Goal: Information Seeking & Learning: Learn about a topic

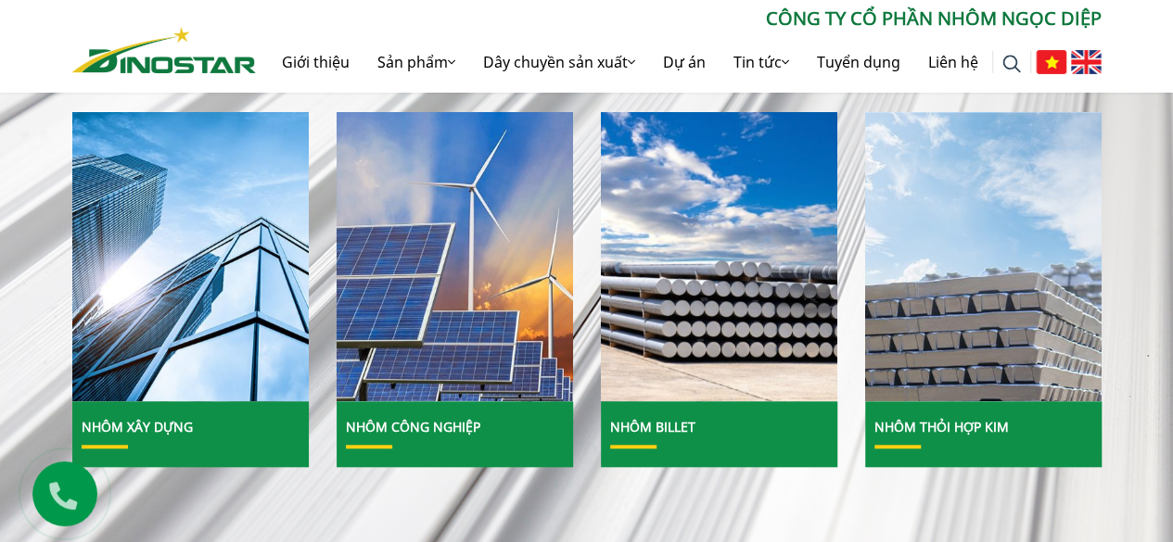
scroll to position [742, 0]
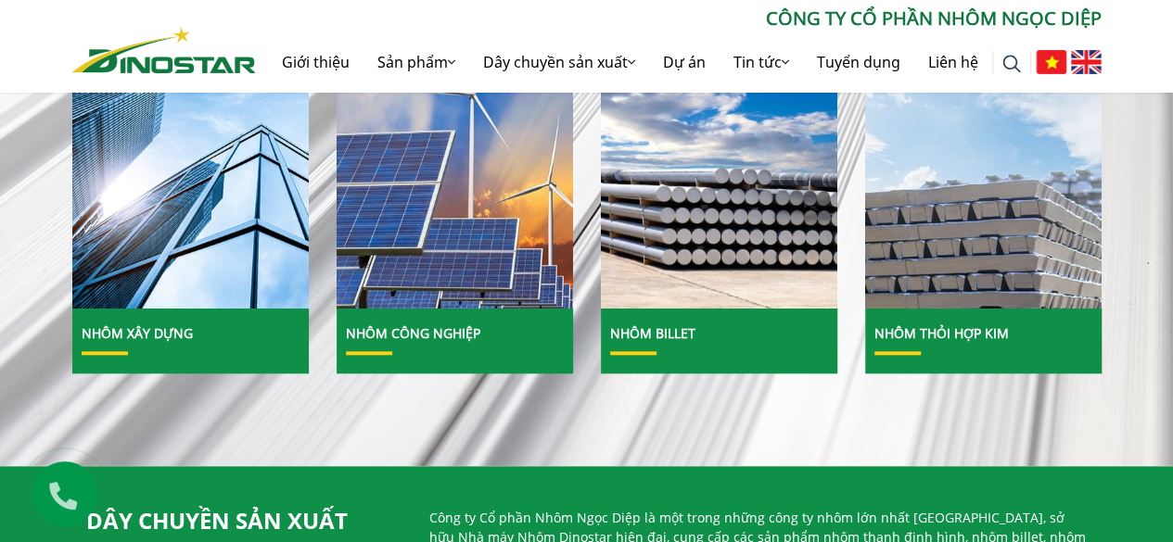
click at [1083, 60] on img at bounding box center [1086, 62] width 31 height 24
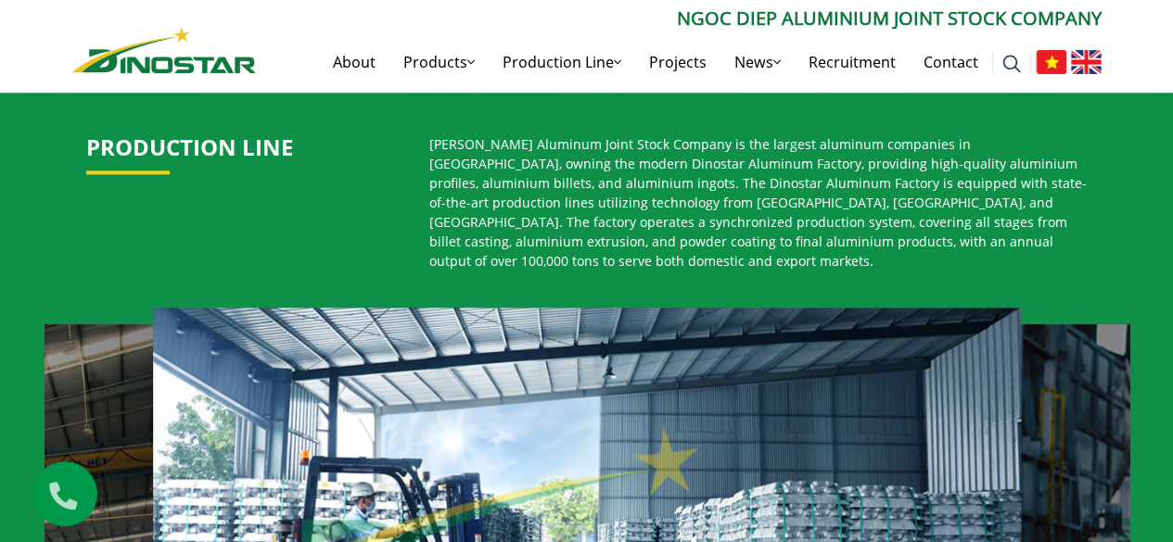
scroll to position [927, 0]
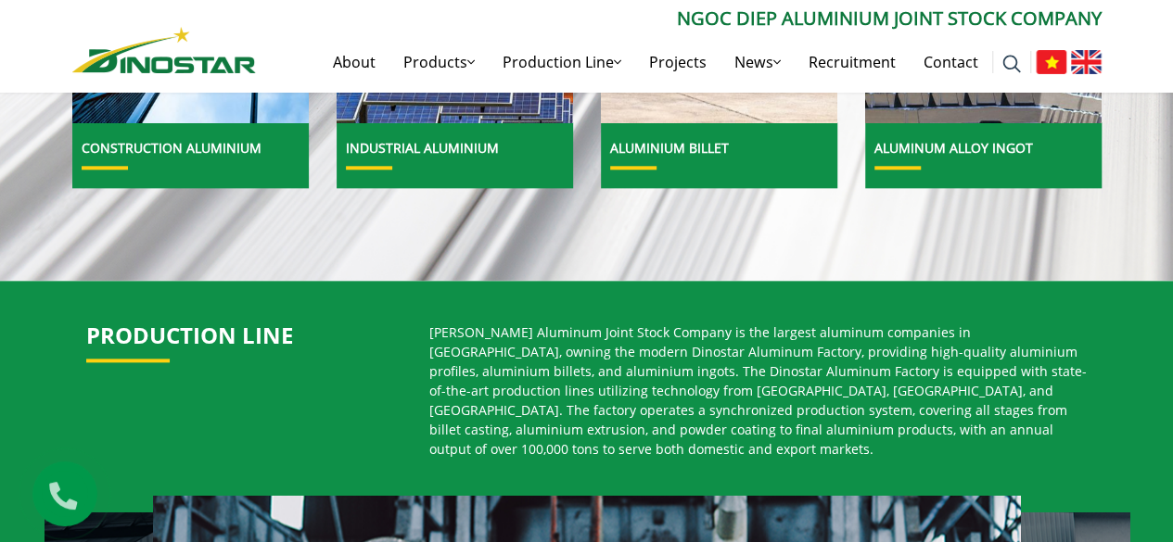
click at [1003, 153] on link "Aluminum alloy ingot" at bounding box center [953, 148] width 159 height 18
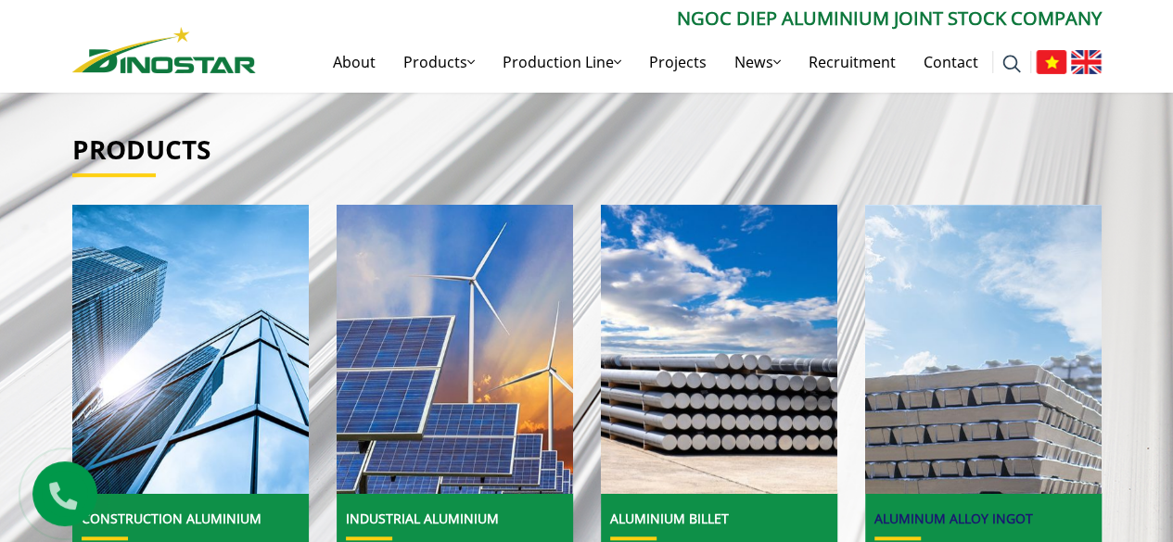
scroll to position [549, 0]
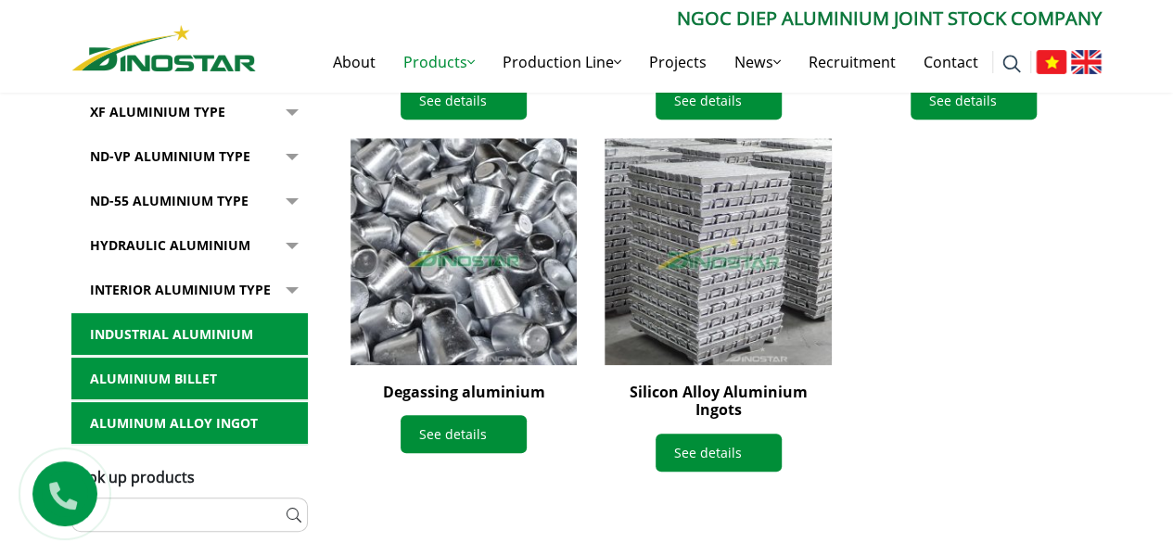
scroll to position [556, 0]
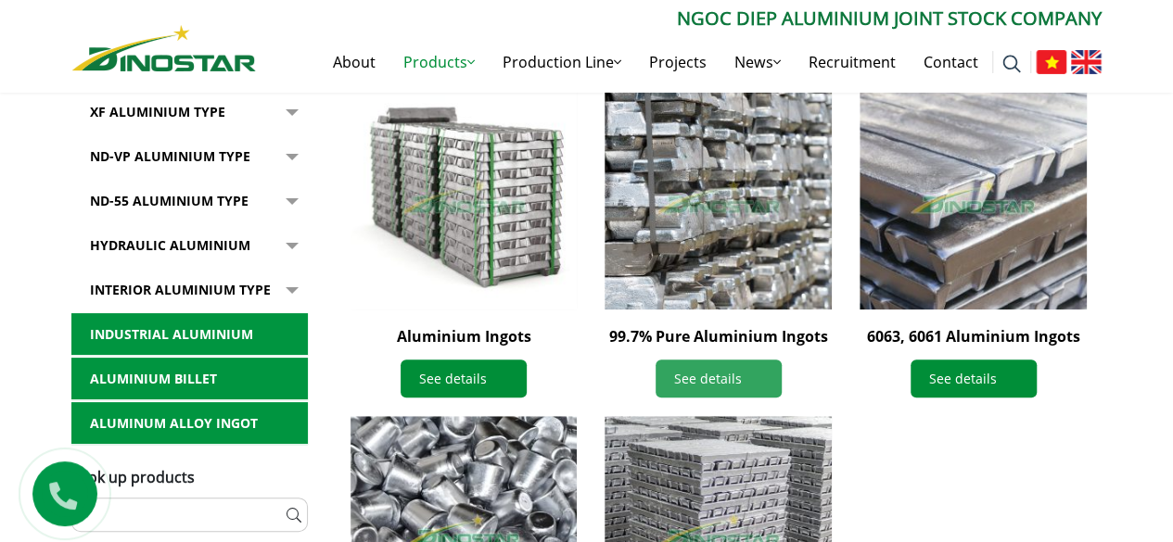
click at [699, 379] on link "See details" at bounding box center [719, 379] width 126 height 38
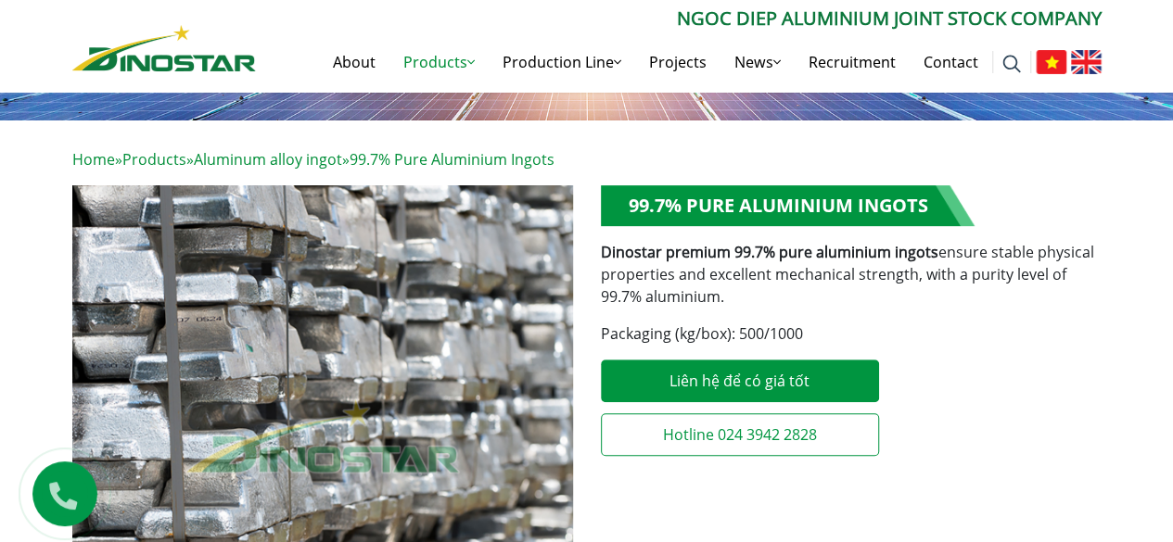
scroll to position [556, 0]
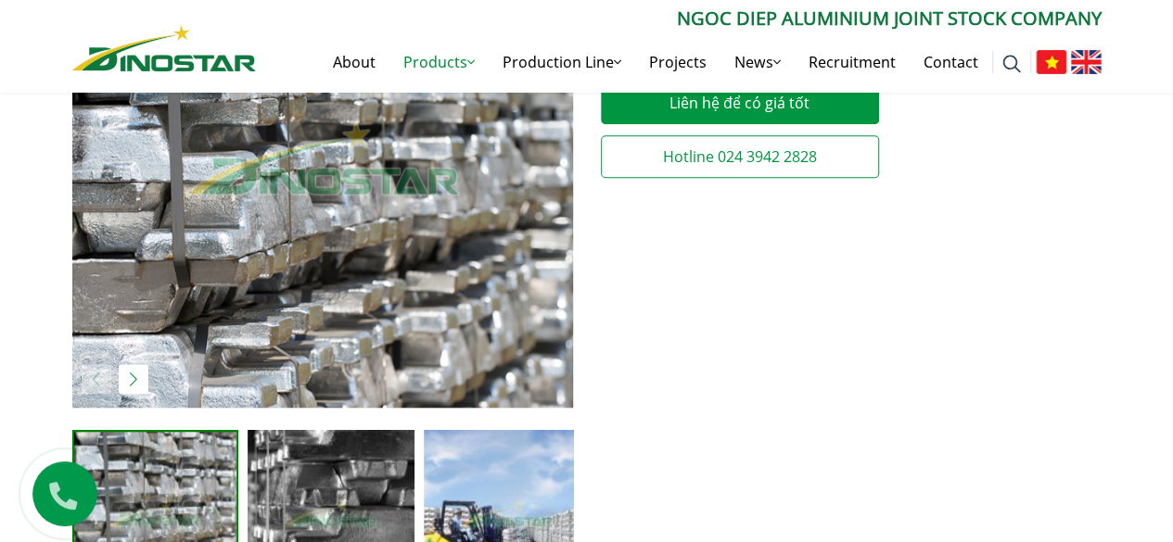
click at [52, 493] on icon at bounding box center [63, 491] width 46 height 39
drag, startPoint x: 1077, startPoint y: 453, endPoint x: 1029, endPoint y: 451, distance: 48.3
click at [1077, 453] on div "**********" at bounding box center [851, 263] width 528 height 712
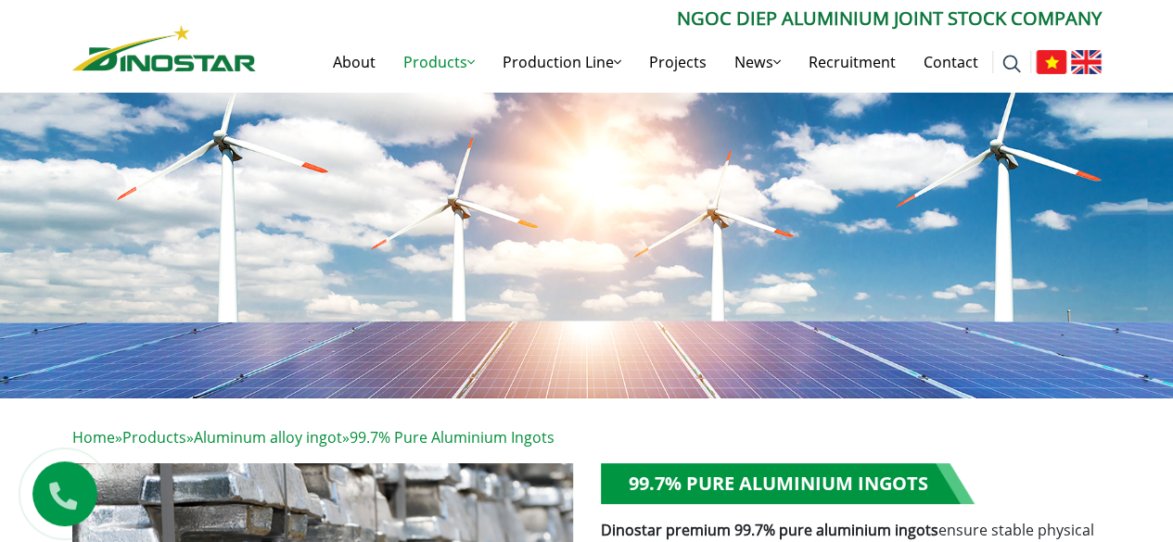
click at [618, 427] on p "Home » Products » Aluminum alloy ingot » 99.7% Pure Aluminium Ingots" at bounding box center [586, 438] width 1029 height 22
click at [1076, 70] on img at bounding box center [1086, 62] width 31 height 24
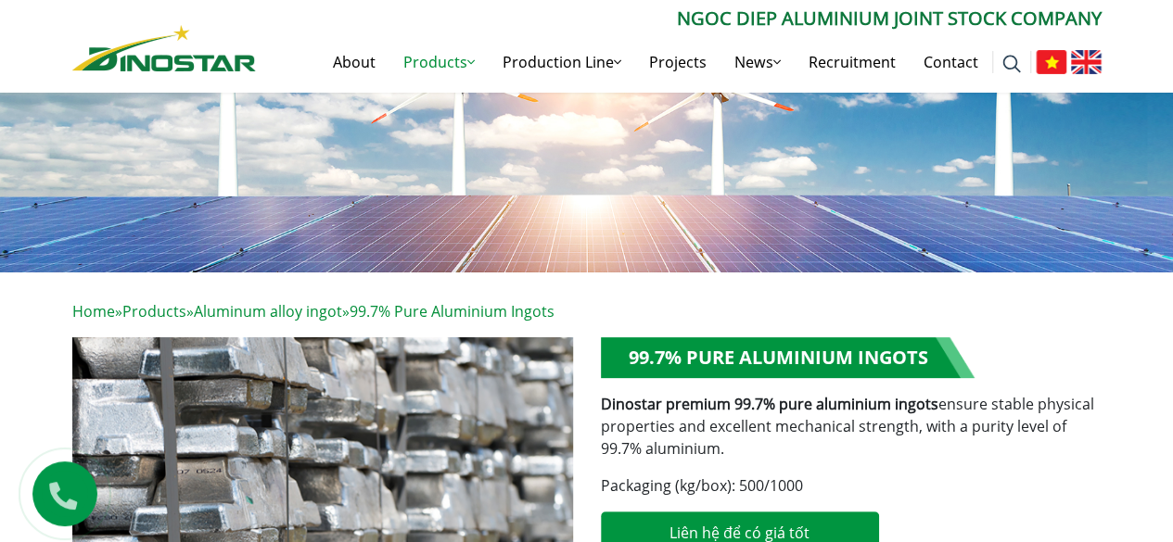
scroll to position [278, 0]
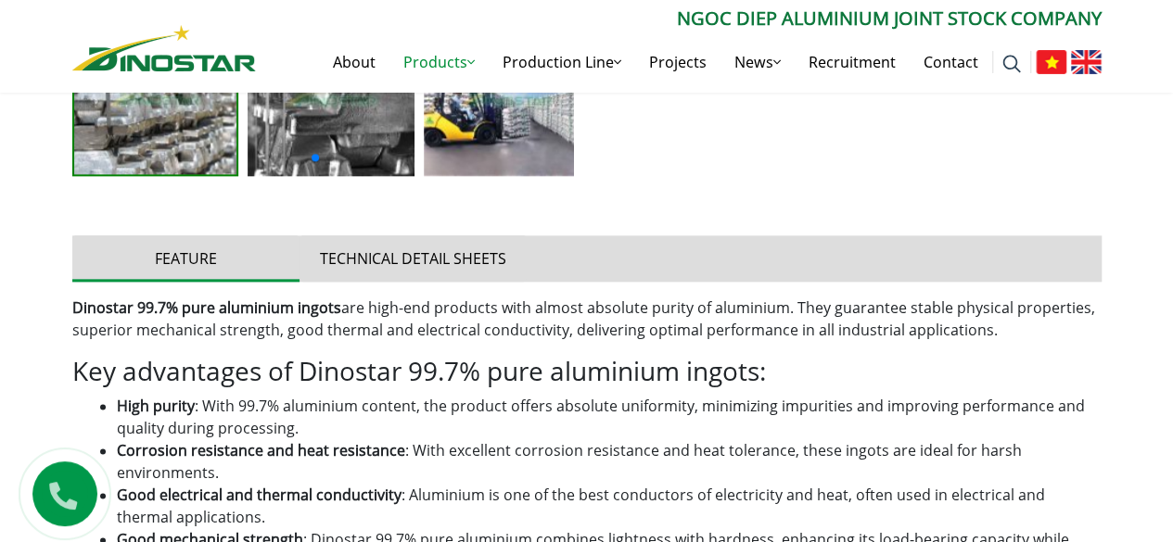
scroll to position [1113, 0]
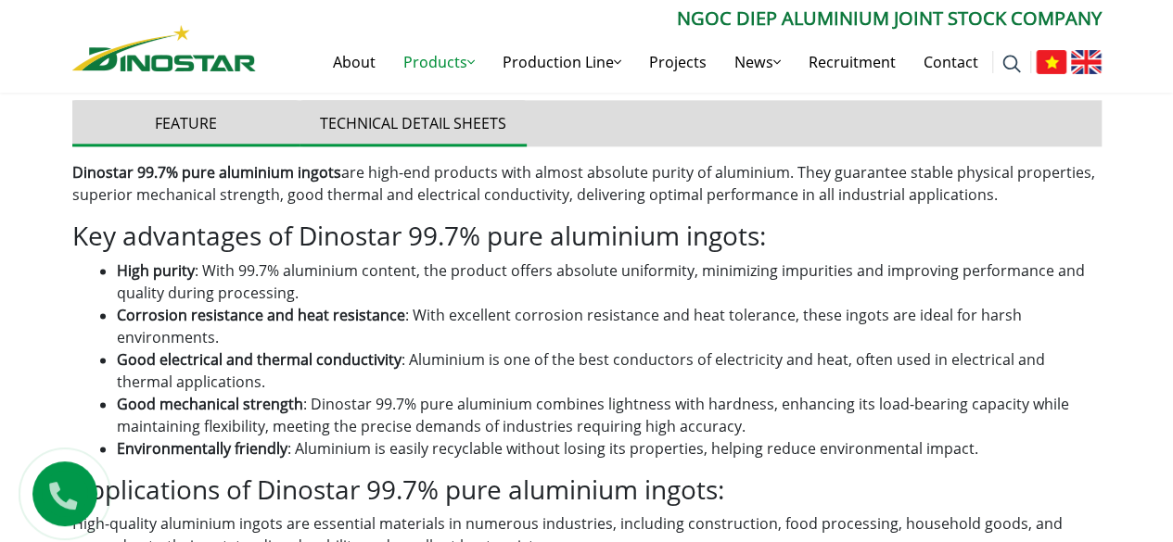
click at [388, 129] on button "Technical detail sheets" at bounding box center [412, 123] width 227 height 46
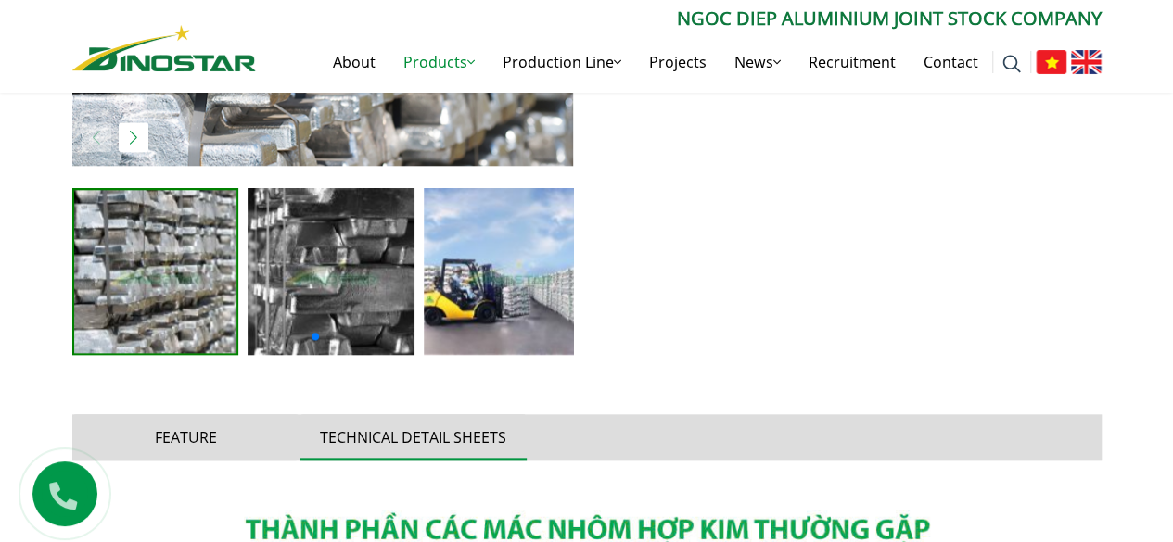
scroll to position [2769, 0]
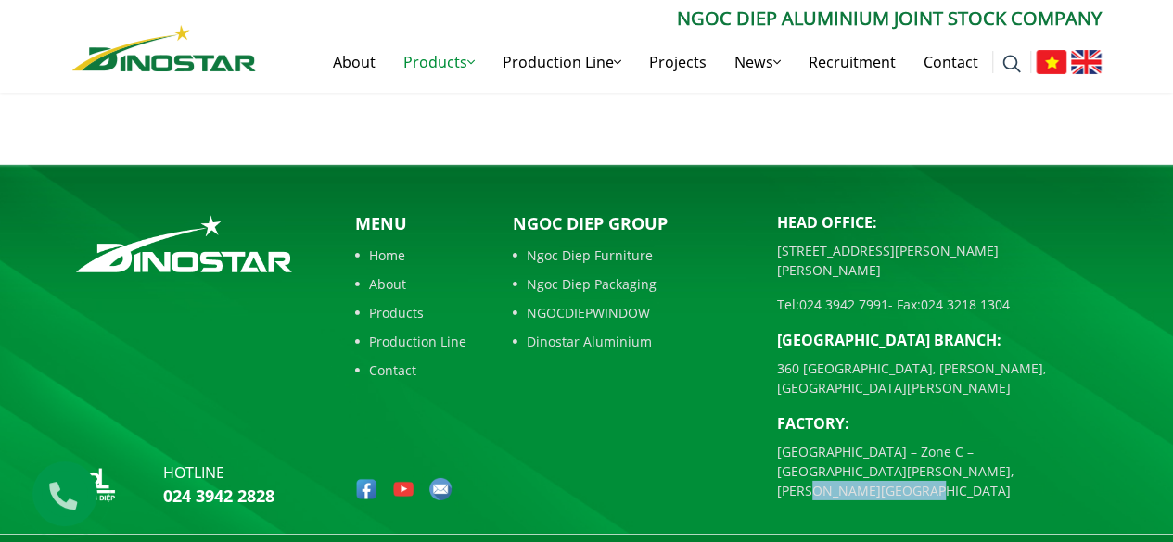
drag, startPoint x: 1001, startPoint y: 453, endPoint x: 895, endPoint y: 453, distance: 106.6
click at [895, 453] on p "[GEOGRAPHIC_DATA] – Zone C – [GEOGRAPHIC_DATA][PERSON_NAME], [PERSON_NAME][GEOG…" at bounding box center [939, 471] width 325 height 58
drag, startPoint x: 890, startPoint y: 453, endPoint x: 1003, endPoint y: 454, distance: 113.1
click at [1003, 454] on p "[GEOGRAPHIC_DATA] – Zone C – [GEOGRAPHIC_DATA][PERSON_NAME], [PERSON_NAME][GEOG…" at bounding box center [939, 471] width 325 height 58
copy p "Hung Yen Province"
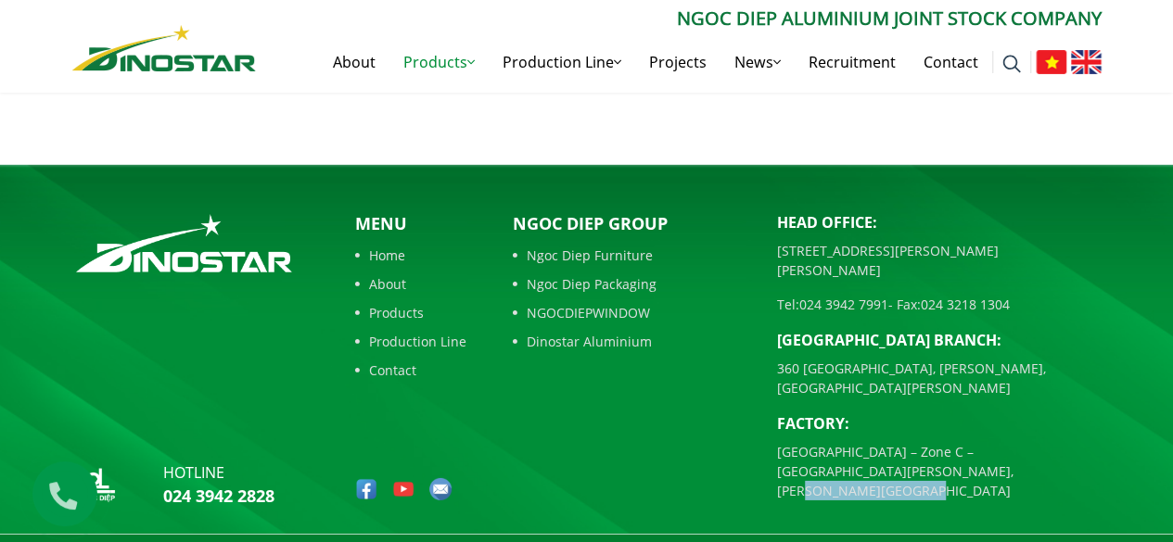
scroll to position [2305, 0]
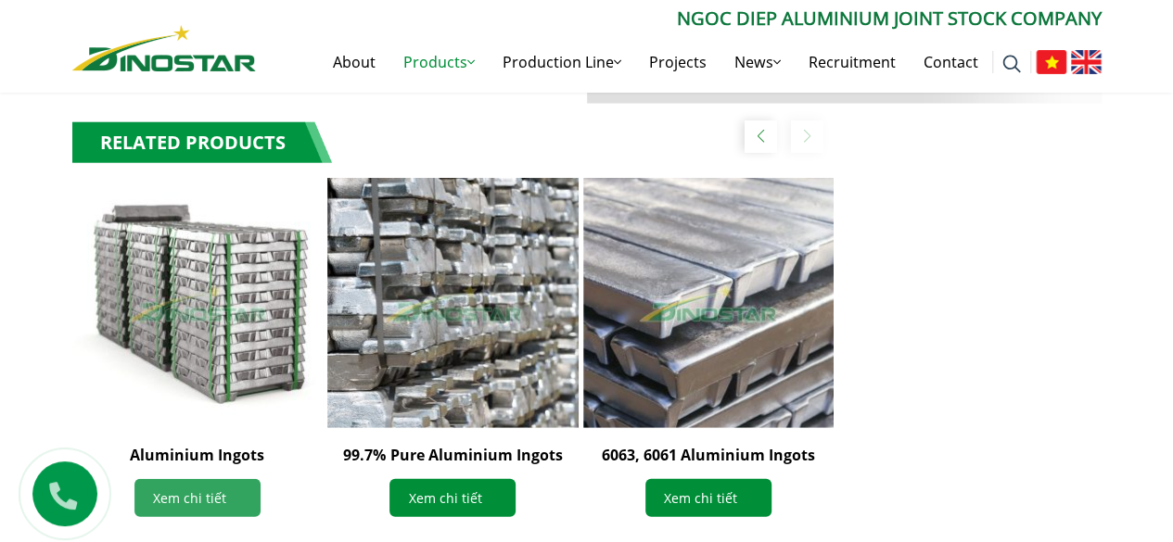
click at [185, 504] on link "Xem chi tiết" at bounding box center [197, 498] width 126 height 38
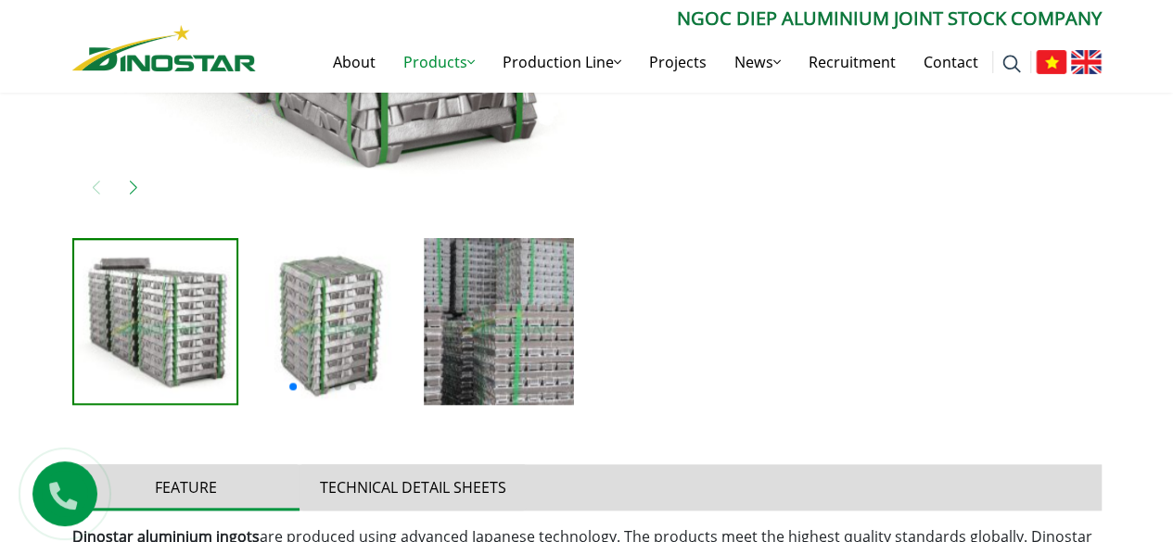
scroll to position [742, 0]
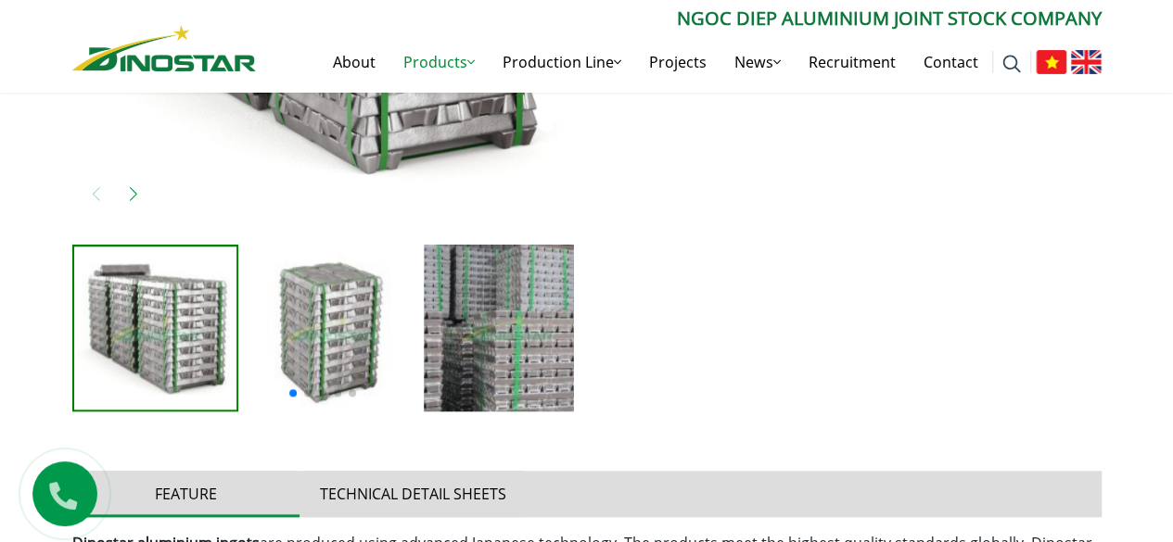
click at [286, 306] on img at bounding box center [331, 328] width 167 height 167
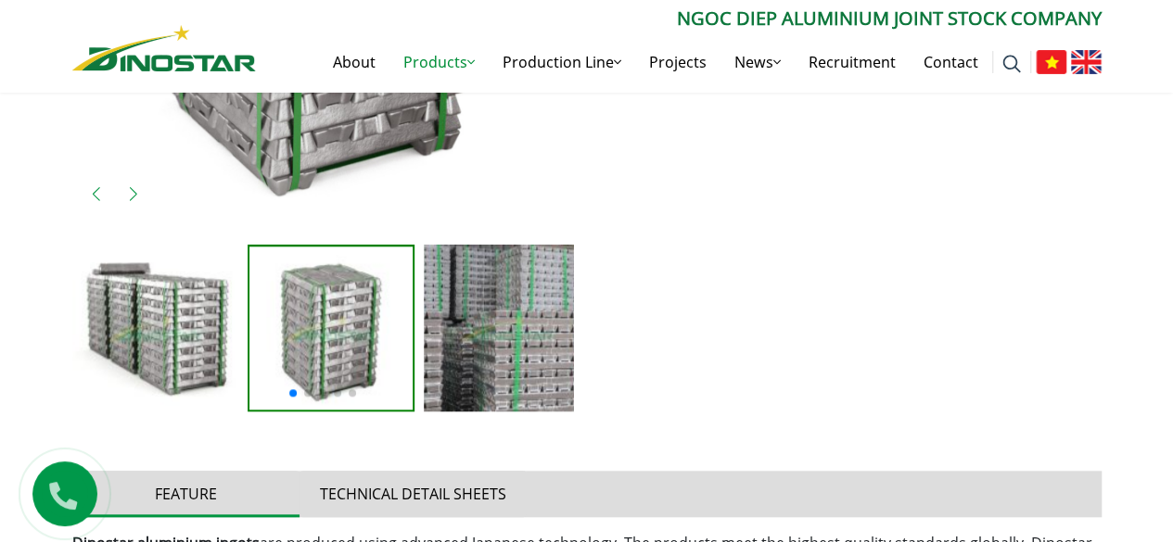
click at [451, 312] on img at bounding box center [507, 328] width 167 height 167
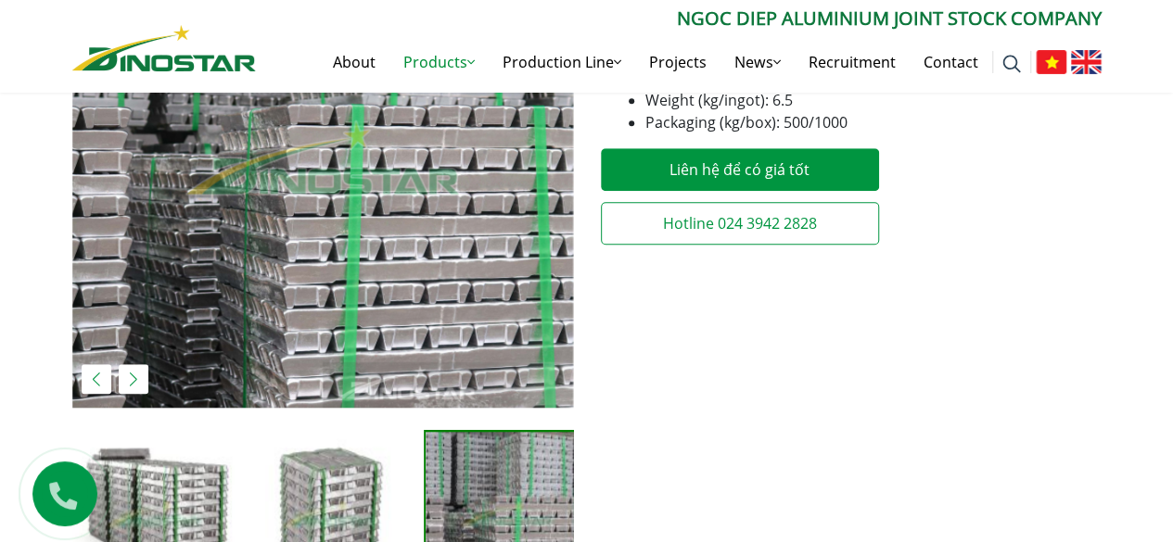
scroll to position [464, 0]
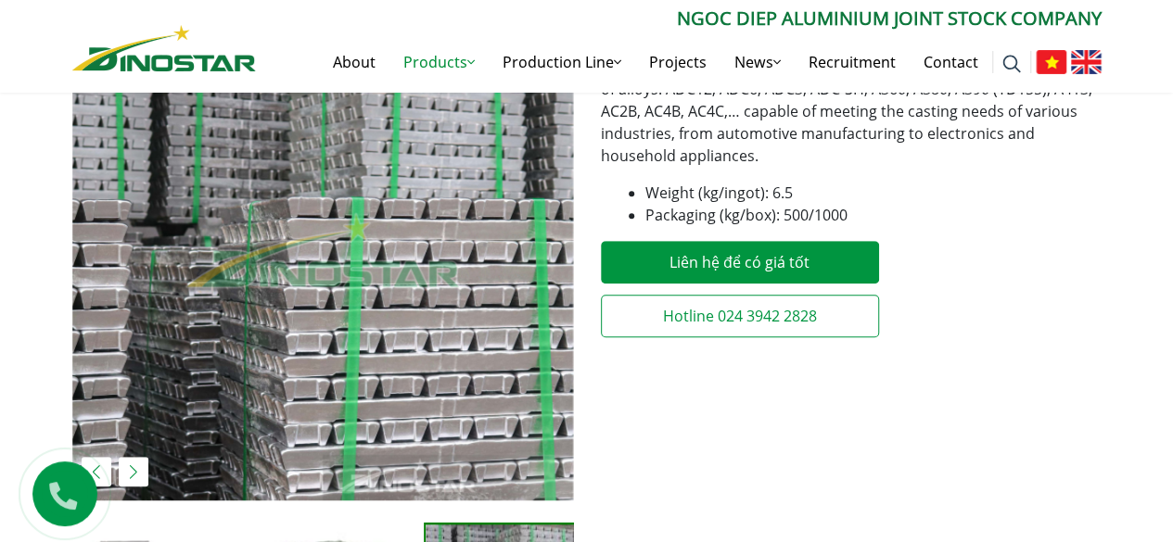
click at [134, 468] on div "Next slide" at bounding box center [134, 472] width 30 height 30
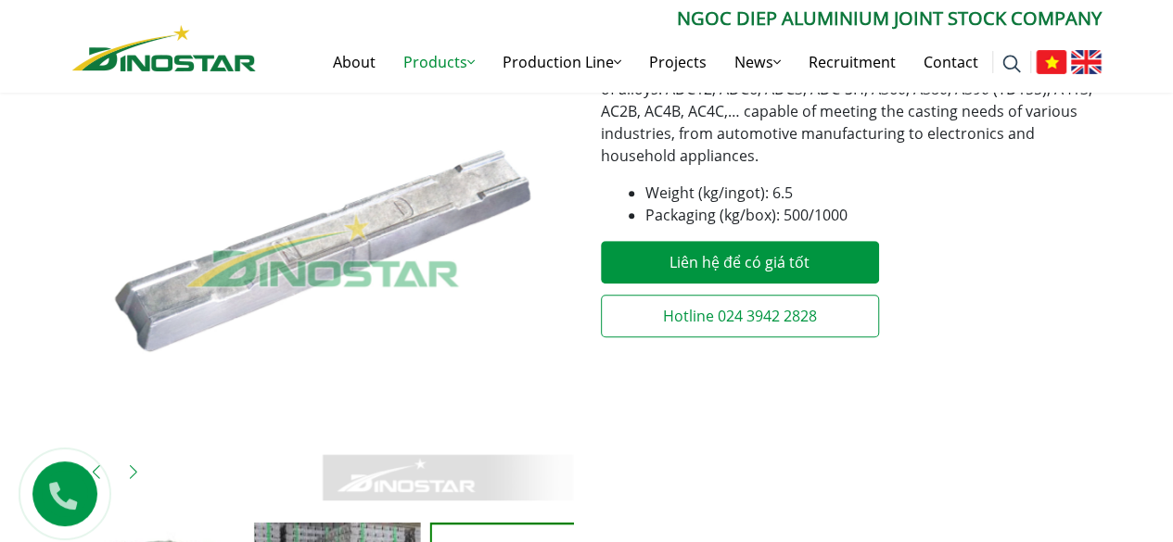
click at [131, 475] on div "Next slide" at bounding box center [134, 472] width 30 height 30
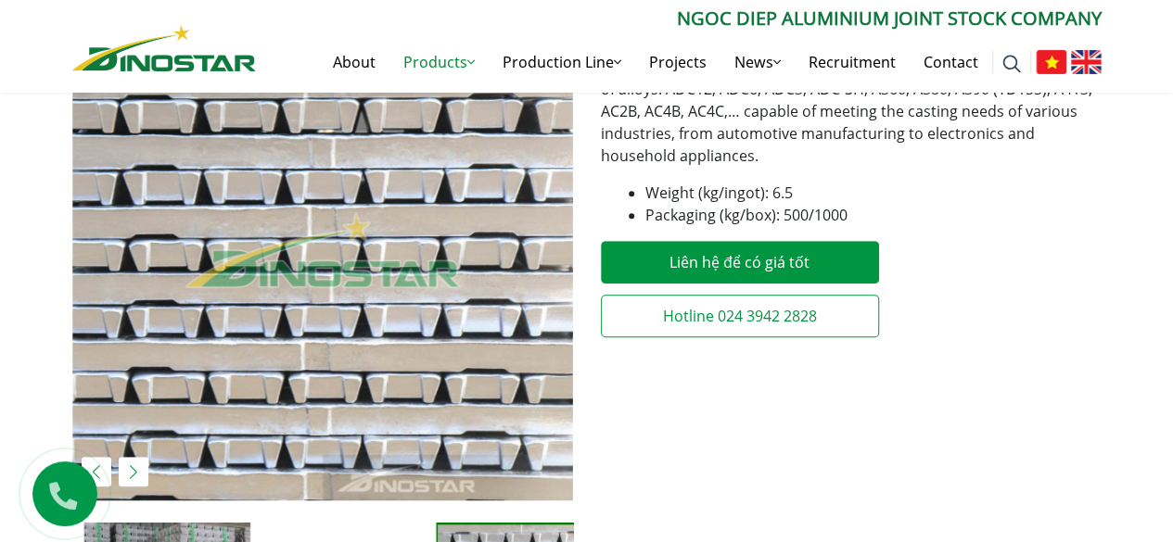
click at [131, 475] on div "Next slide" at bounding box center [134, 472] width 30 height 30
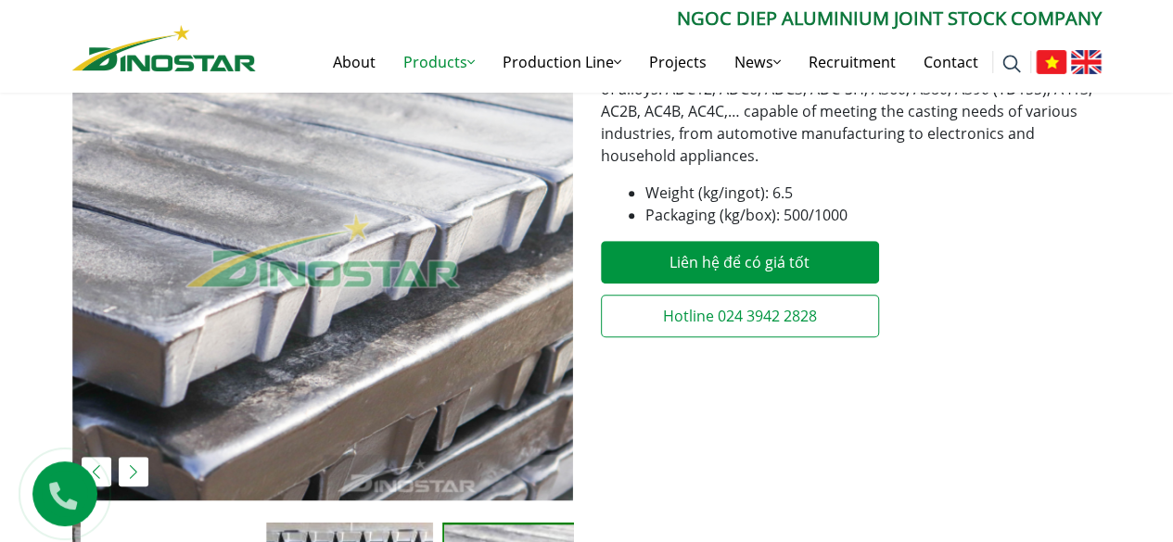
click at [131, 475] on div "Next slide" at bounding box center [134, 472] width 30 height 30
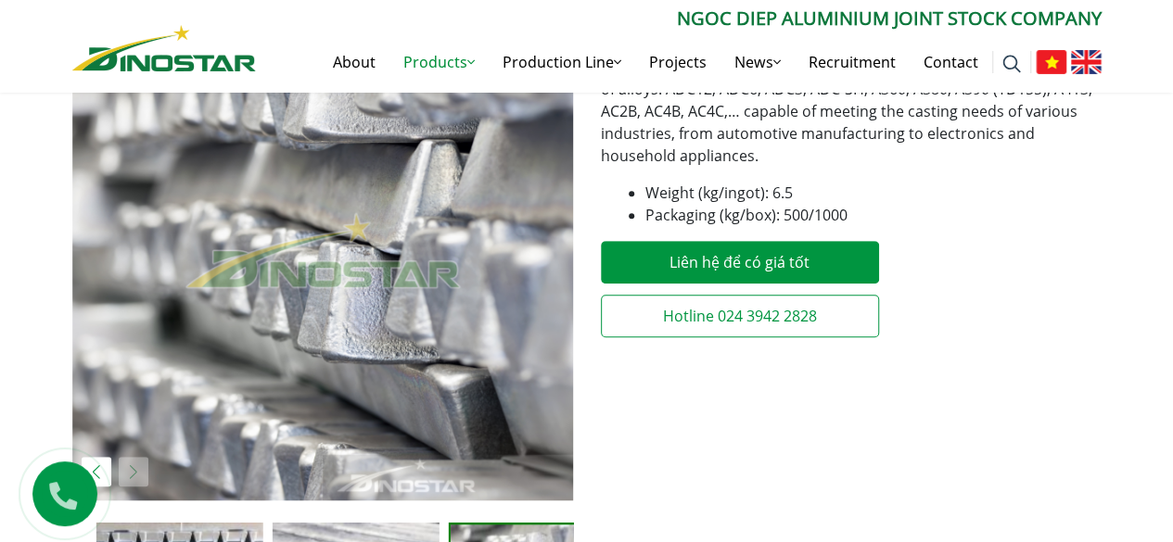
click at [131, 476] on img "7 / 7" at bounding box center [322, 250] width 501 height 501
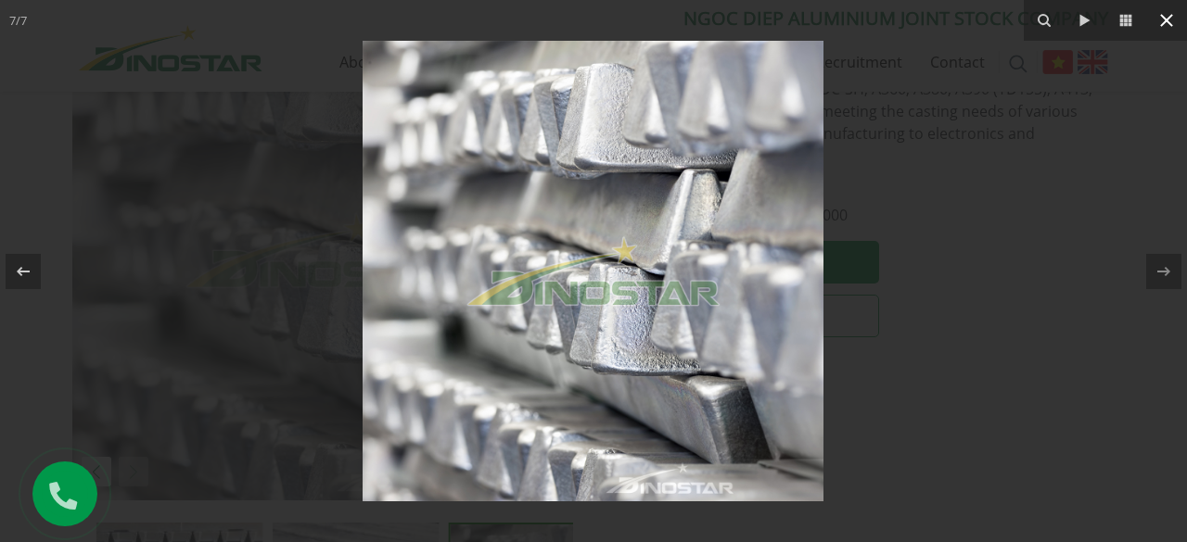
click at [1163, 21] on icon at bounding box center [1166, 20] width 22 height 22
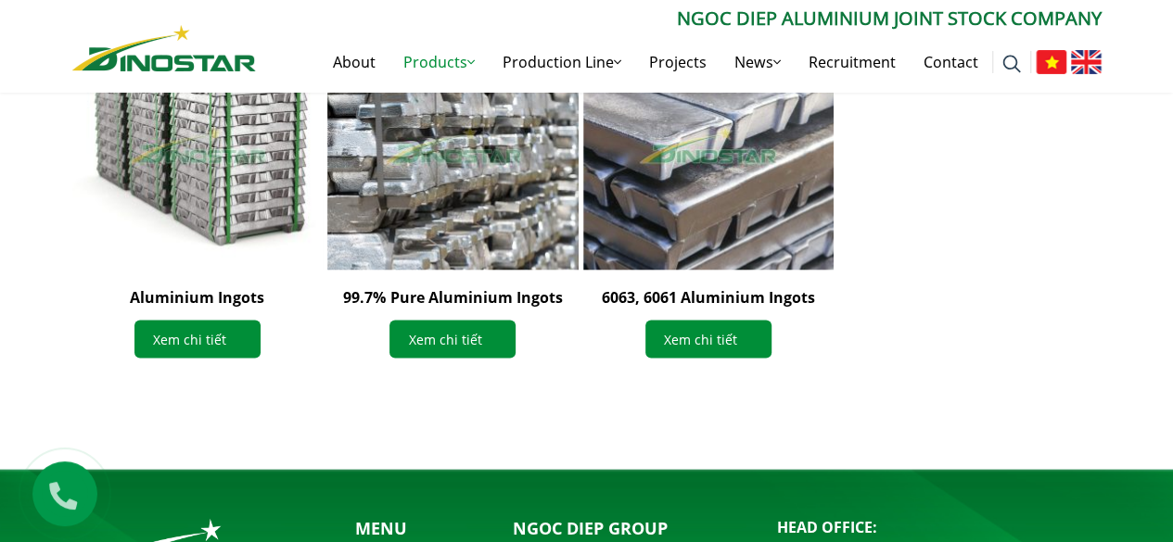
scroll to position [1686, 0]
